Goal: Information Seeking & Learning: Learn about a topic

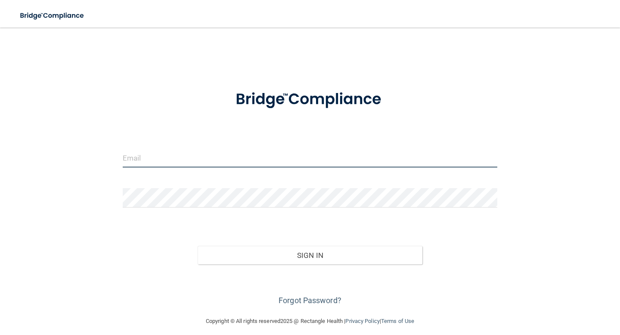
click at [244, 155] on input "email" at bounding box center [310, 157] width 374 height 19
type input "[PERSON_NAME][EMAIL_ADDRESS][DOMAIN_NAME]"
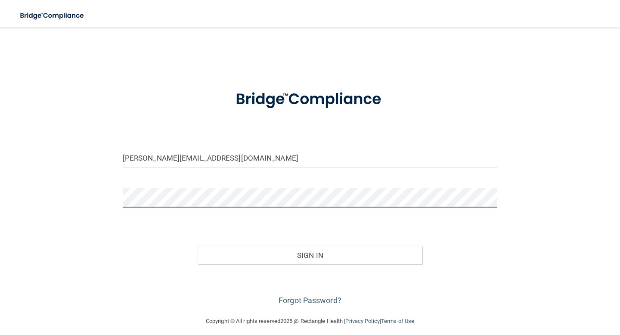
click at [198, 246] on button "Sign In" at bounding box center [310, 255] width 225 height 19
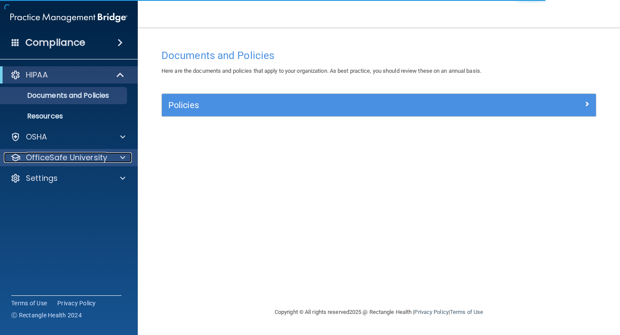
click at [73, 157] on p "OfficeSafe University" at bounding box center [66, 157] width 81 height 10
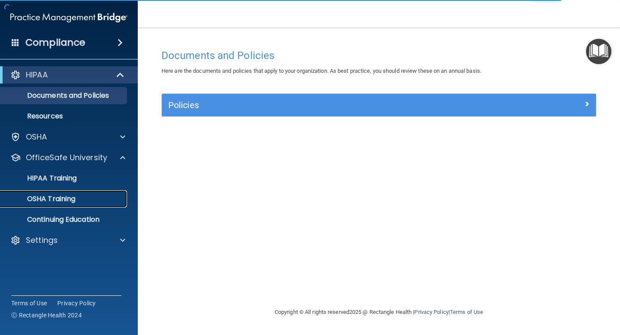
click at [62, 200] on p "OSHA Training" at bounding box center [41, 199] width 70 height 9
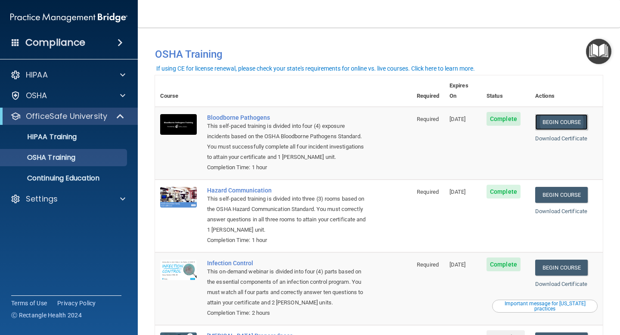
click at [558, 116] on link "Begin Course" at bounding box center [561, 122] width 53 height 16
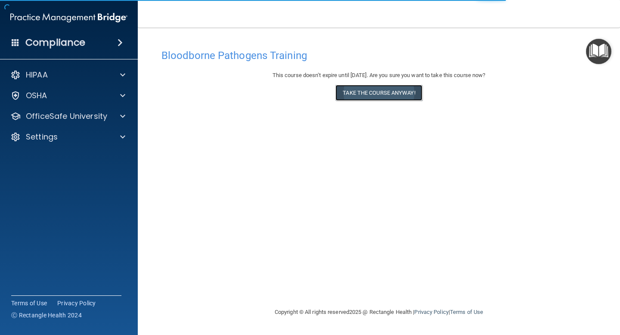
click at [386, 93] on button "Take the course anyway!" at bounding box center [378, 93] width 87 height 16
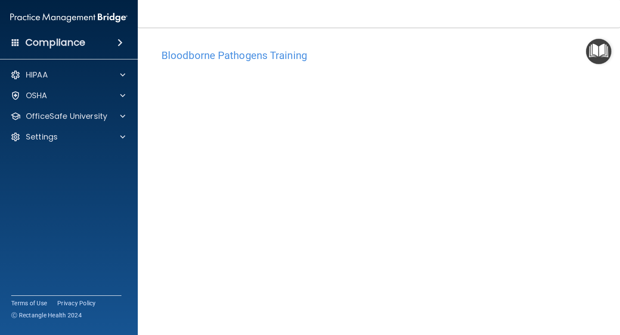
scroll to position [34, 0]
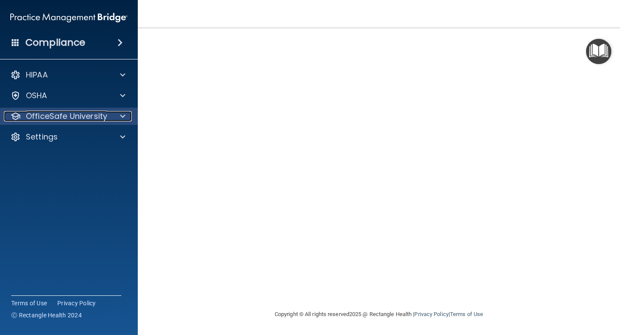
click at [118, 115] on div at bounding box center [122, 116] width 22 height 10
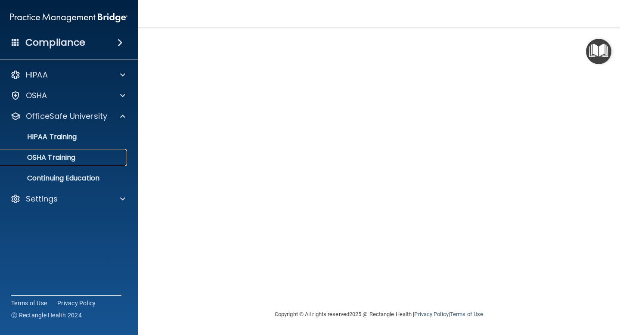
click at [80, 158] on div "OSHA Training" at bounding box center [64, 157] width 117 height 9
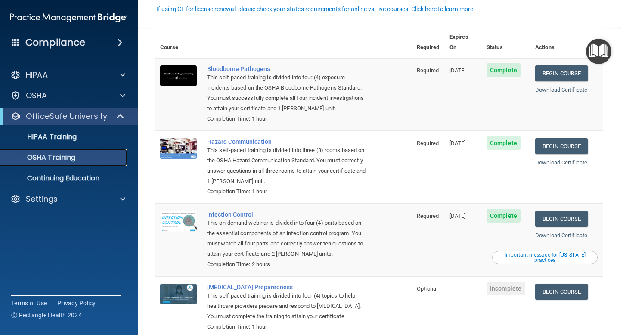
scroll to position [61, 0]
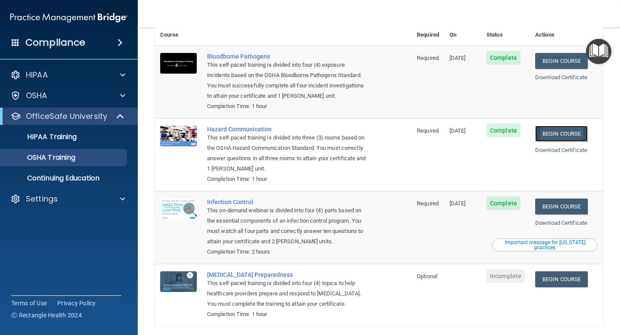
click at [568, 128] on link "Begin Course" at bounding box center [561, 134] width 53 height 16
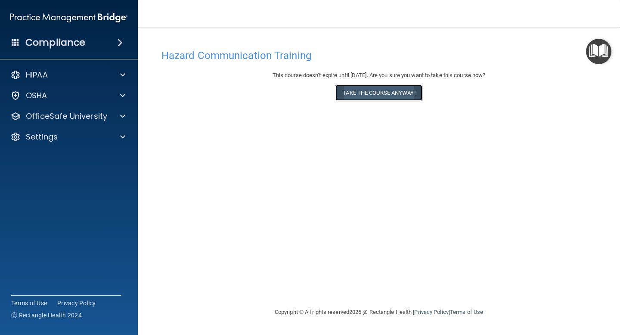
click at [365, 97] on button "Take the course anyway!" at bounding box center [378, 93] width 87 height 16
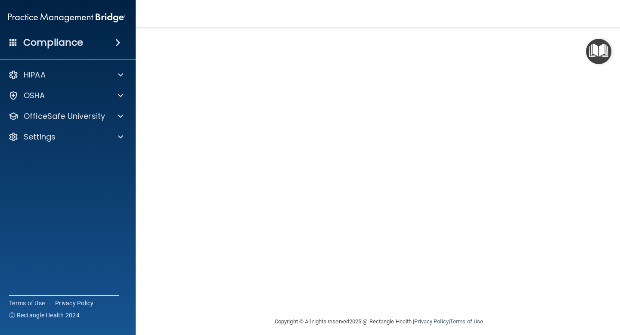
scroll to position [53, 0]
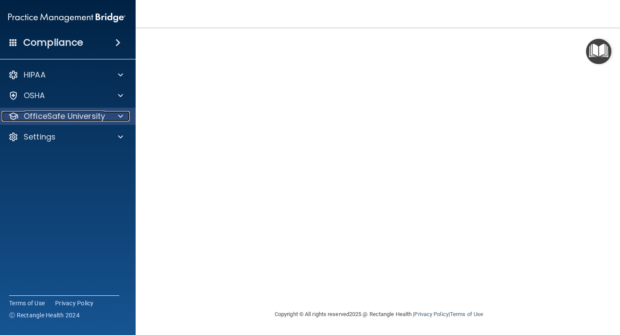
click at [125, 116] on div at bounding box center [119, 116] width 22 height 10
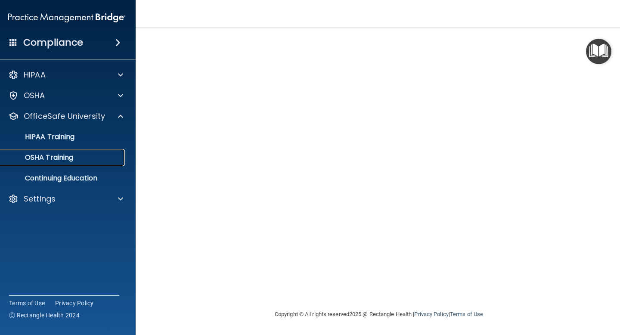
click at [88, 158] on div "OSHA Training" at bounding box center [61, 157] width 117 height 9
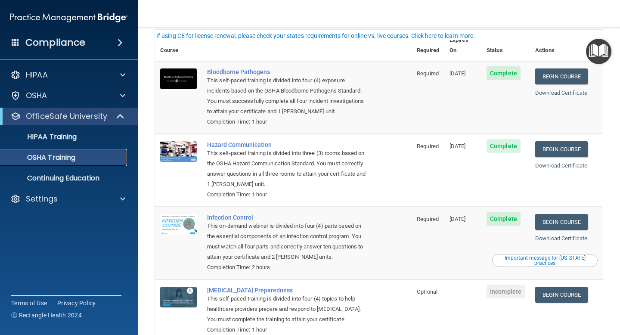
scroll to position [87, 0]
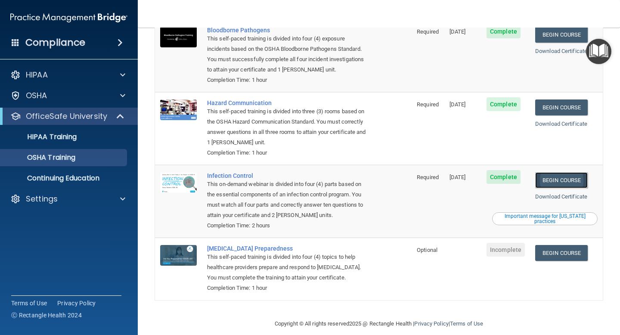
click at [569, 172] on link "Begin Course" at bounding box center [561, 180] width 53 height 16
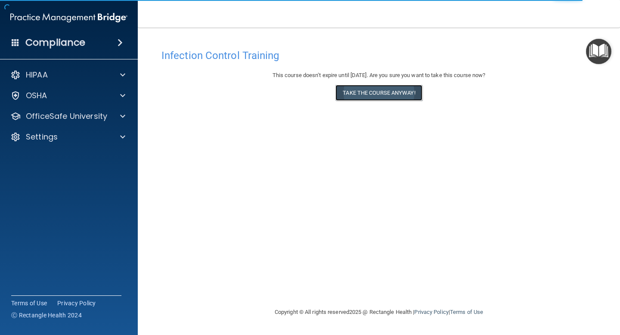
click at [394, 90] on button "Take the course anyway!" at bounding box center [378, 93] width 87 height 16
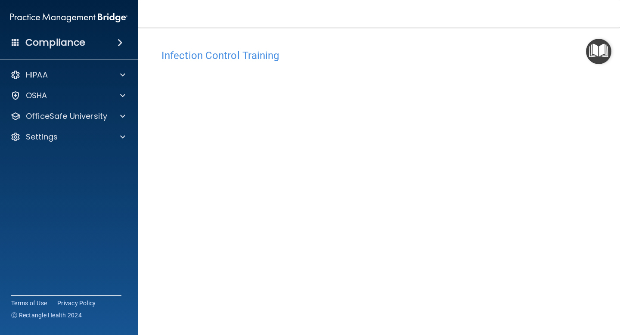
scroll to position [34, 0]
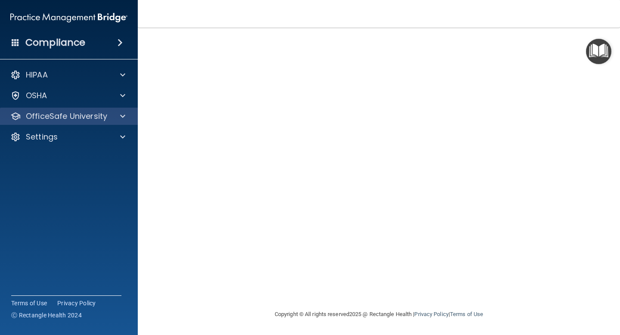
click at [97, 122] on div "OfficeSafe University" at bounding box center [69, 116] width 138 height 17
click at [91, 114] on p "OfficeSafe University" at bounding box center [66, 116] width 81 height 10
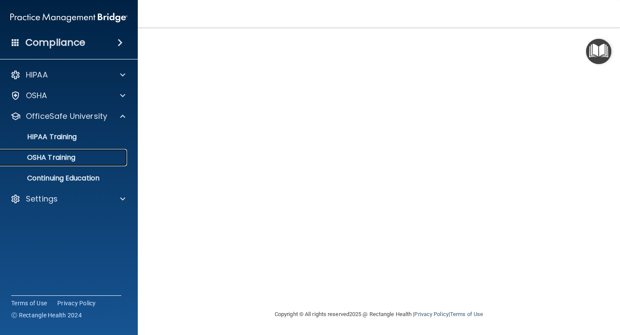
click at [71, 158] on p "OSHA Training" at bounding box center [41, 157] width 70 height 9
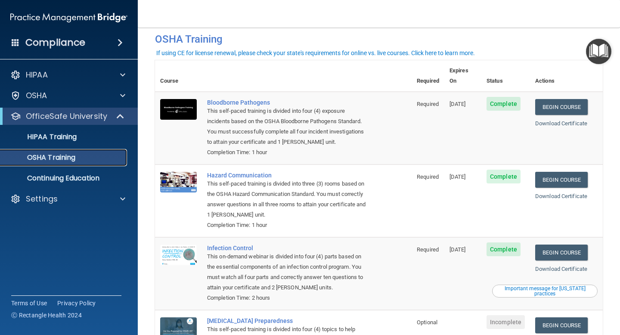
scroll to position [87, 0]
